Goal: Transaction & Acquisition: Purchase product/service

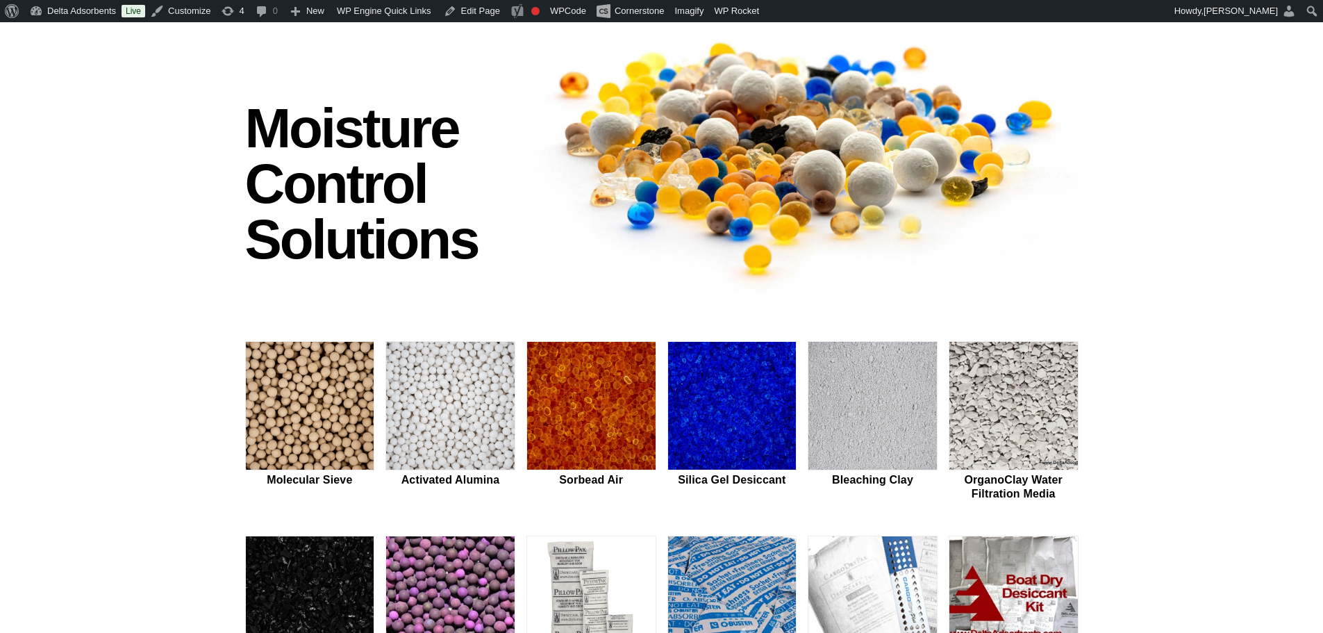
scroll to position [347, 0]
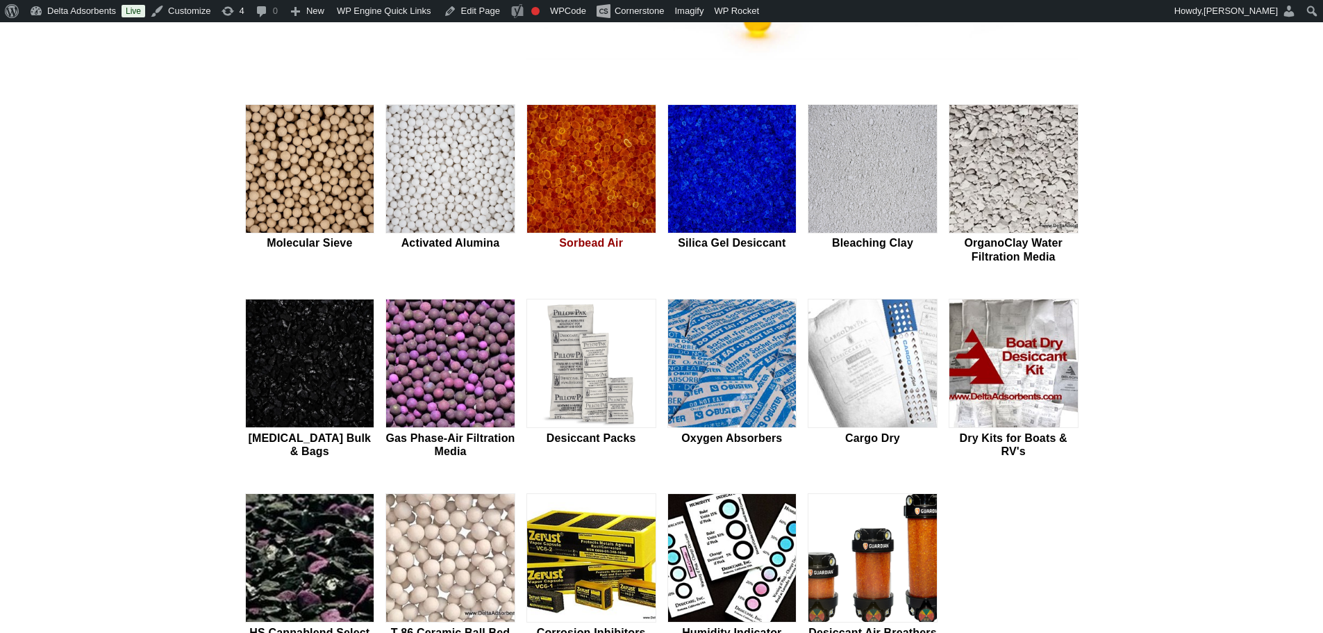
click at [588, 198] on img at bounding box center [591, 169] width 129 height 129
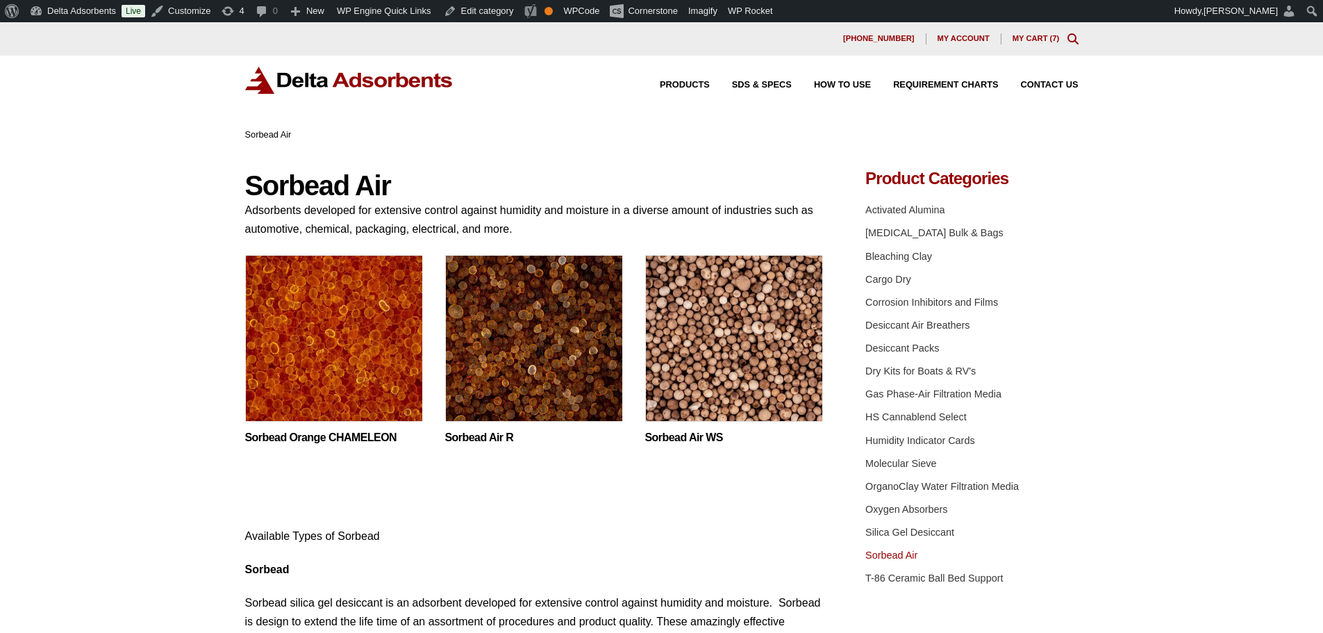
click at [378, 372] on img at bounding box center [334, 342] width 178 height 174
